Goal: Contribute content

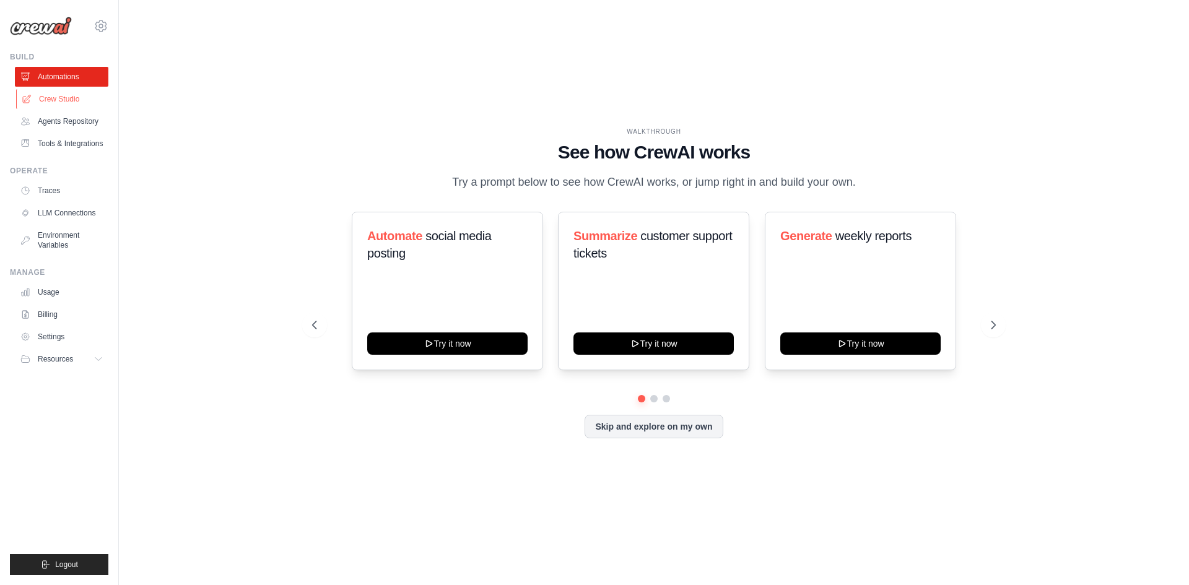
click at [80, 100] on link "Crew Studio" at bounding box center [63, 99] width 94 height 20
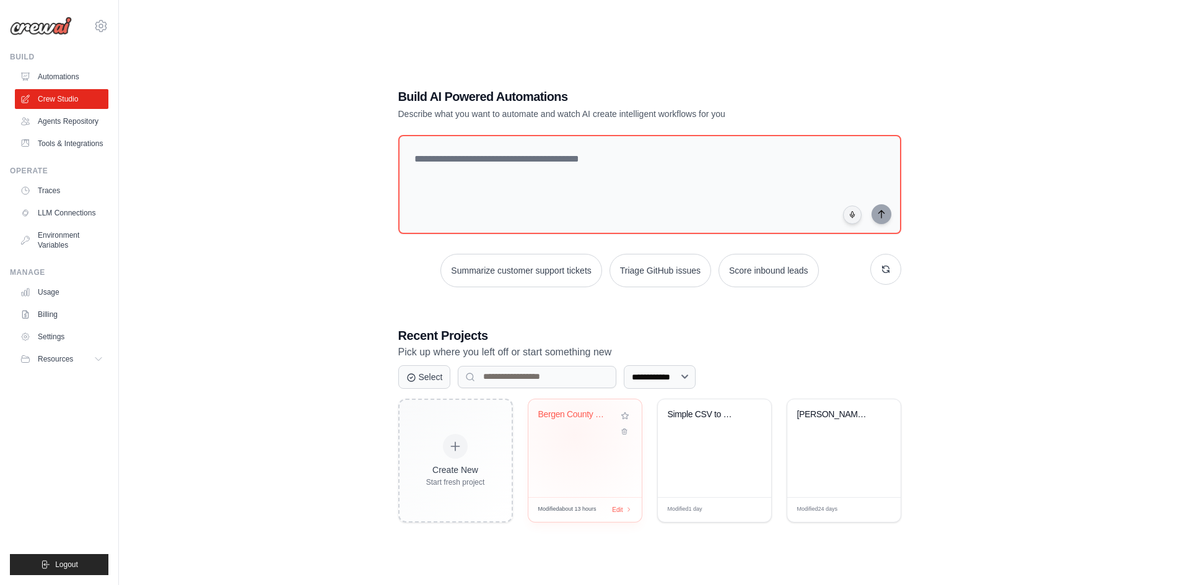
click at [574, 435] on div "Bergen County WC Prospect Intellige..." at bounding box center [585, 423] width 94 height 28
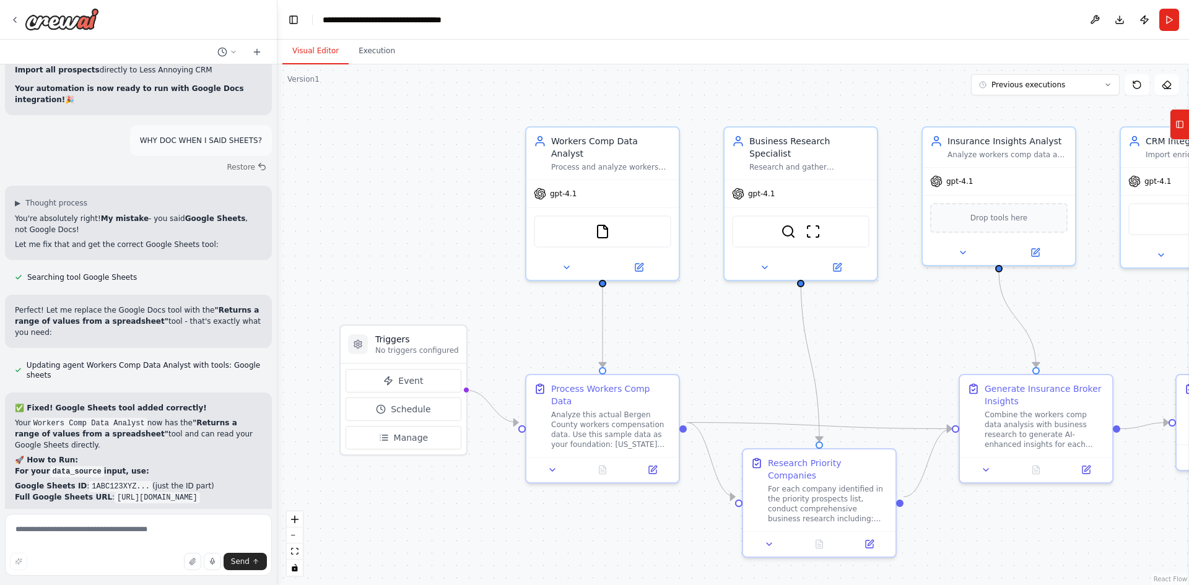
scroll to position [13032, 0]
click at [168, 531] on textarea at bounding box center [138, 545] width 267 height 62
type textarea "*"
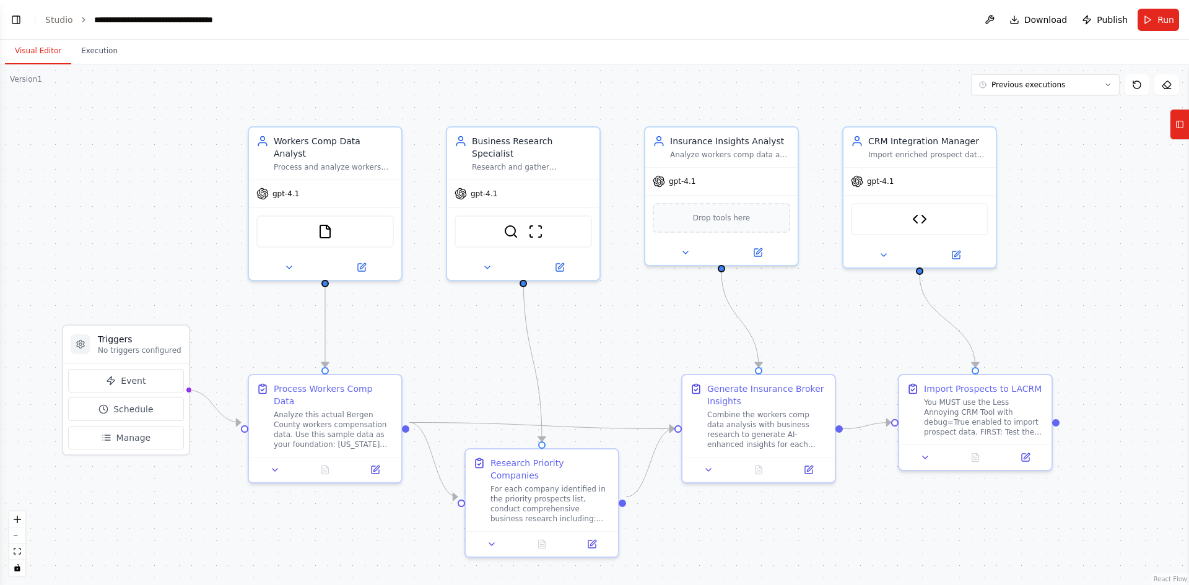
scroll to position [13322, 0]
